Goal: Find specific page/section: Find specific page/section

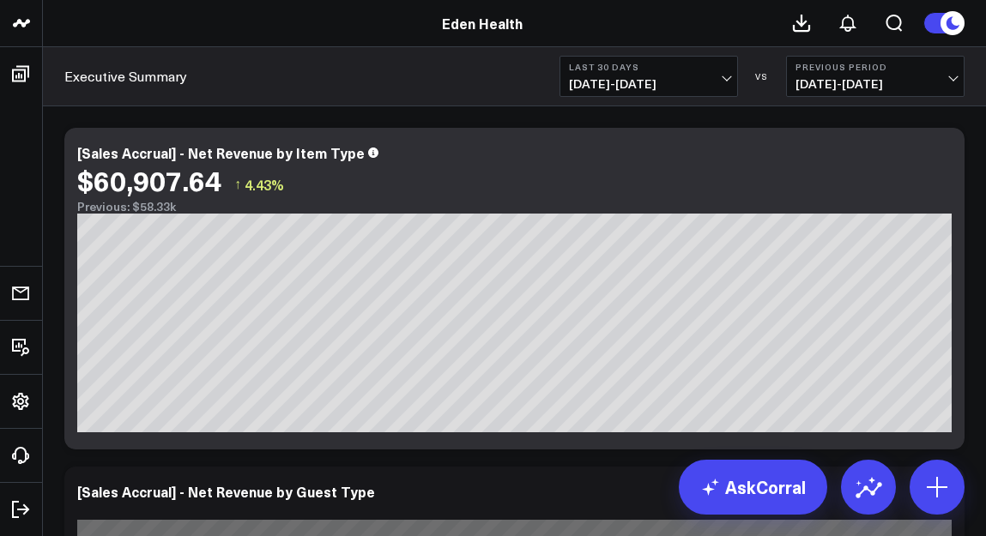
click at [16, 76] on icon at bounding box center [20, 74] width 17 height 16
click at [15, 81] on icon at bounding box center [20, 74] width 17 height 16
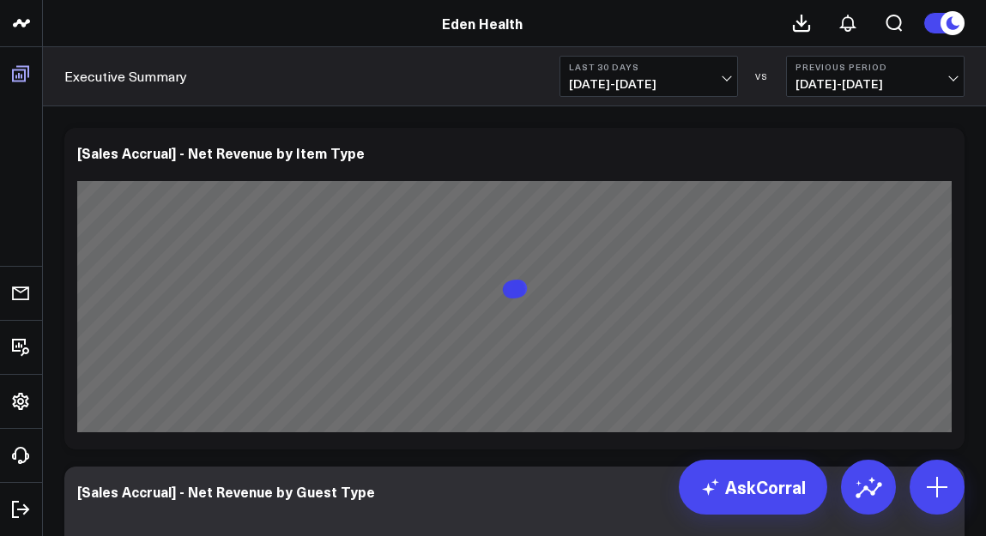
click at [26, 66] on icon at bounding box center [20, 74] width 17 height 16
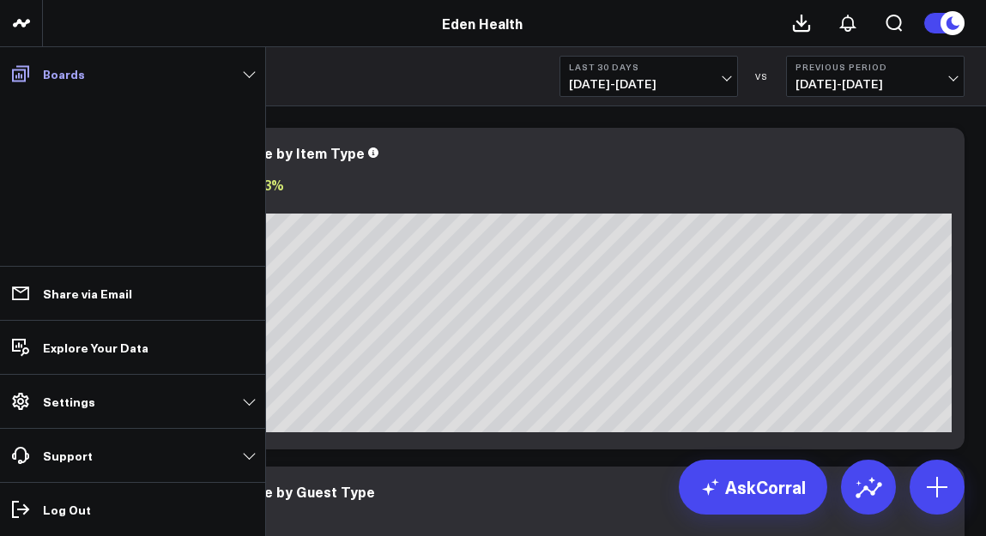
click at [76, 74] on p "Boards" at bounding box center [64, 74] width 42 height 14
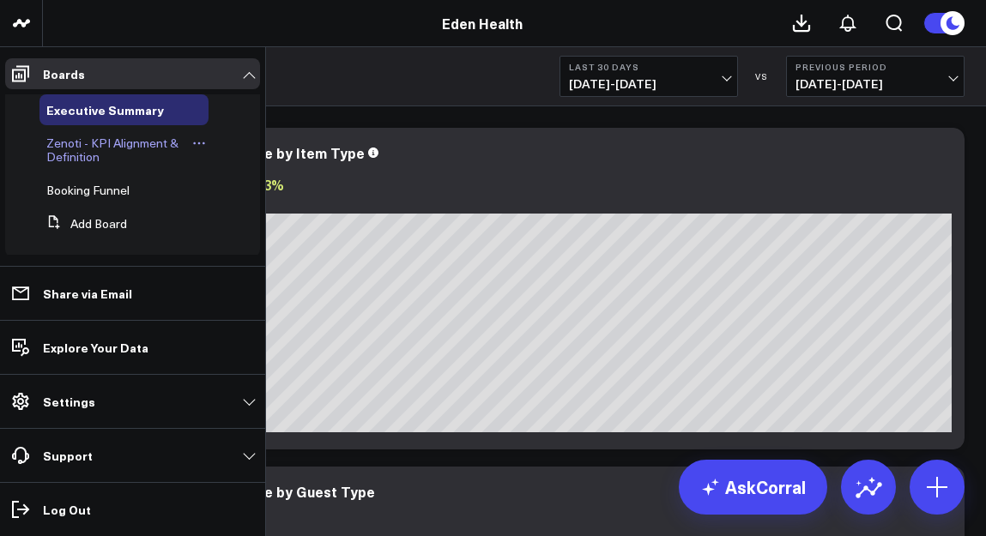
click at [99, 145] on span "Zenoti - KPI Alignment & Definition" at bounding box center [112, 150] width 132 height 30
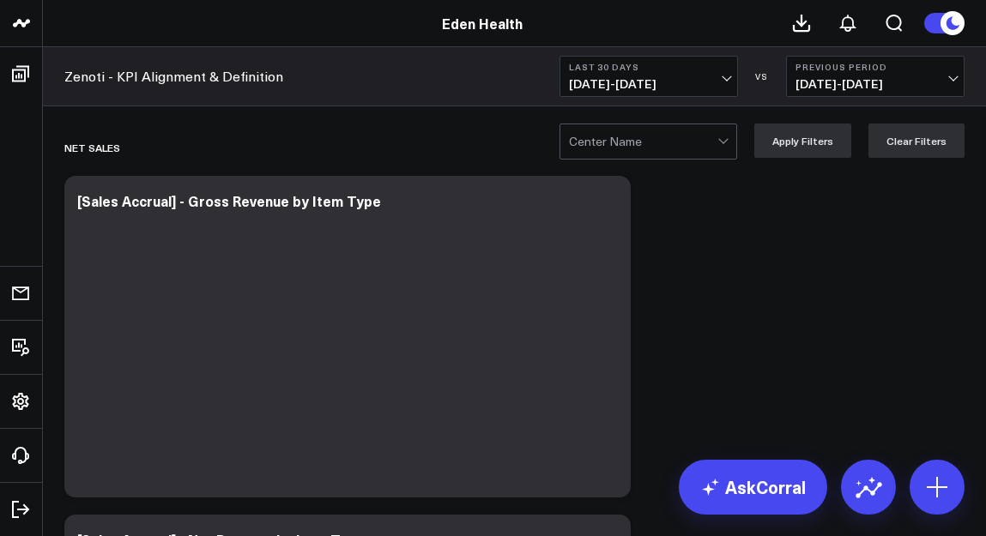
click at [720, 76] on button "Last 30 Days [DATE] - [DATE]" at bounding box center [649, 76] width 179 height 41
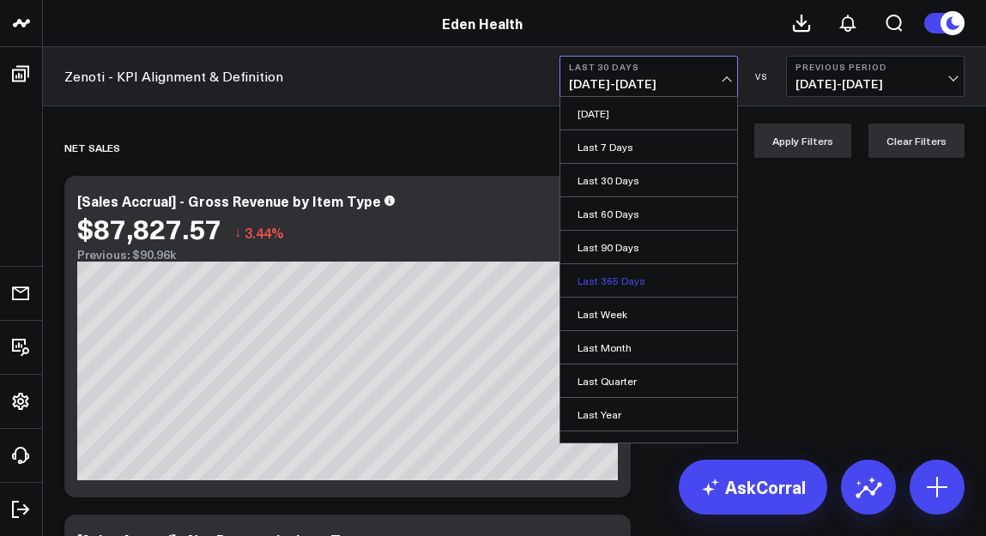
click at [663, 285] on link "Last 365 Days" at bounding box center [648, 280] width 177 height 33
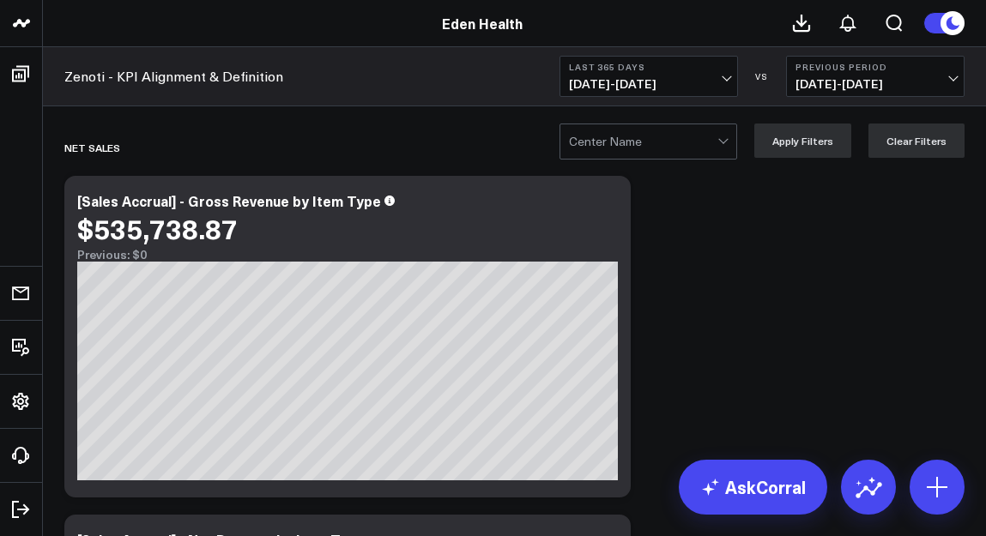
click at [722, 88] on span "[DATE] - [DATE]" at bounding box center [649, 84] width 160 height 14
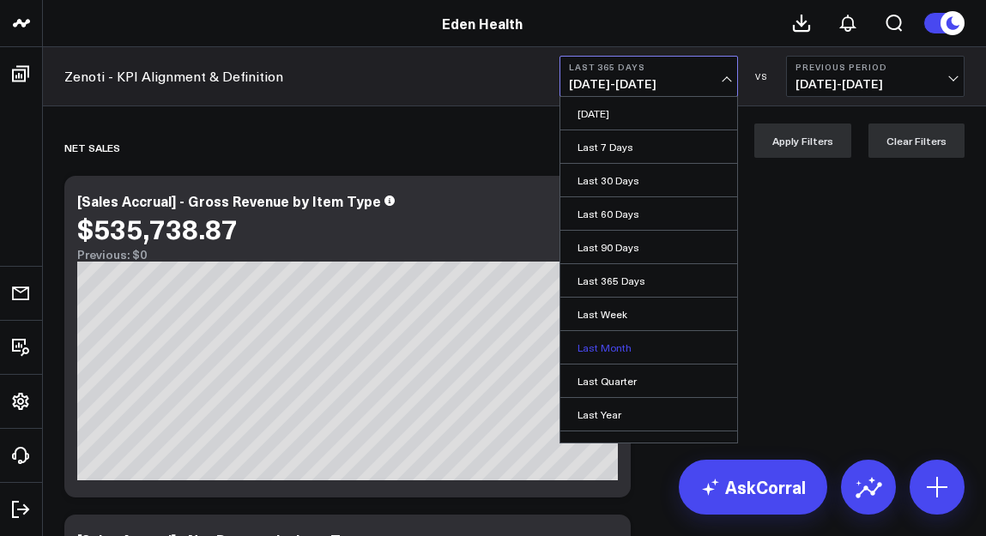
click at [621, 347] on link "Last Month" at bounding box center [648, 347] width 177 height 33
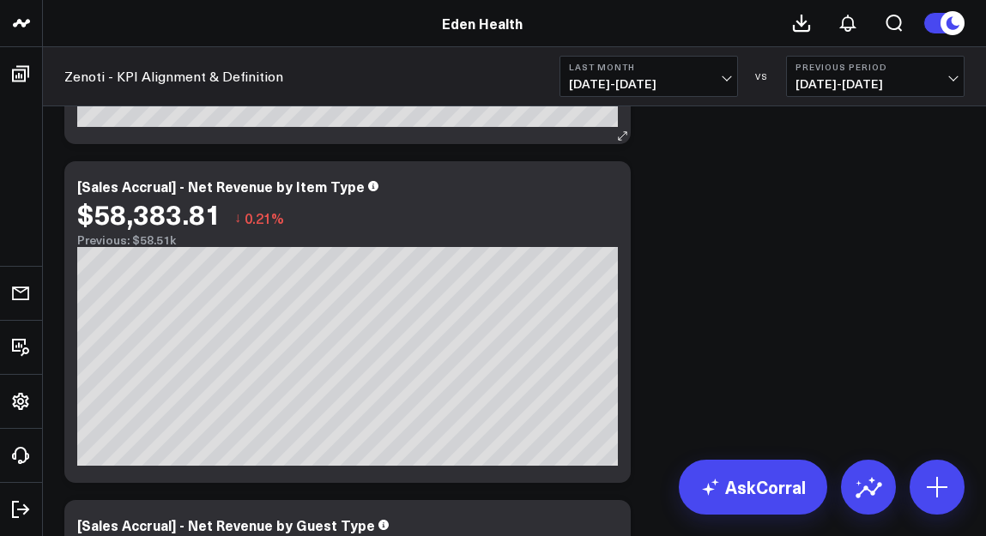
scroll to position [354, 0]
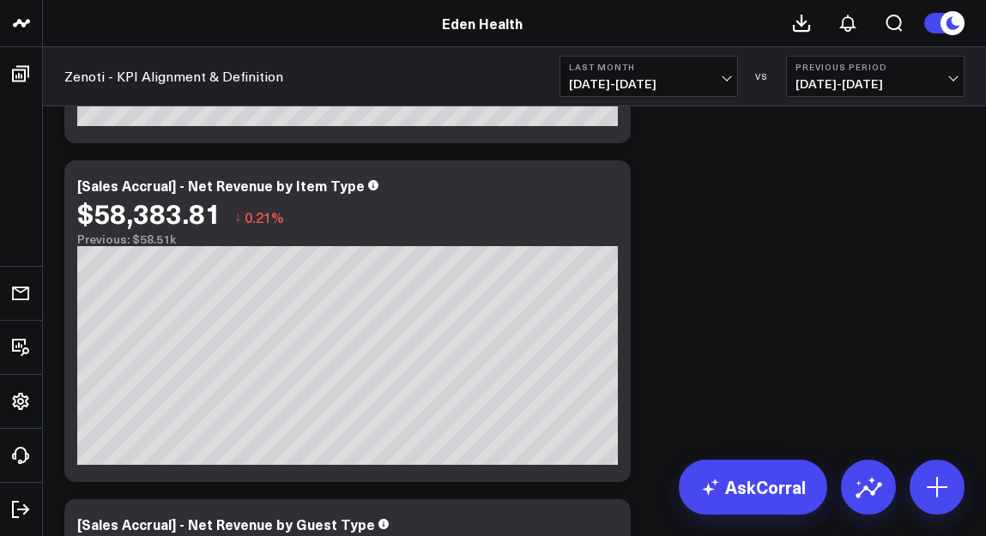
click at [297, 18] on div "Eden Health" at bounding box center [482, 23] width 965 height 19
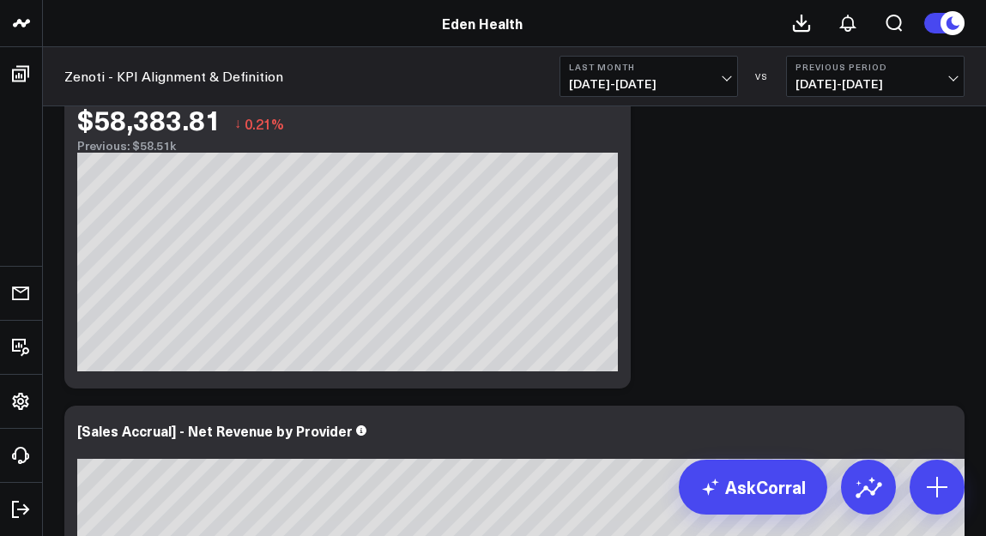
scroll to position [938, 0]
